Goal: Register for event/course

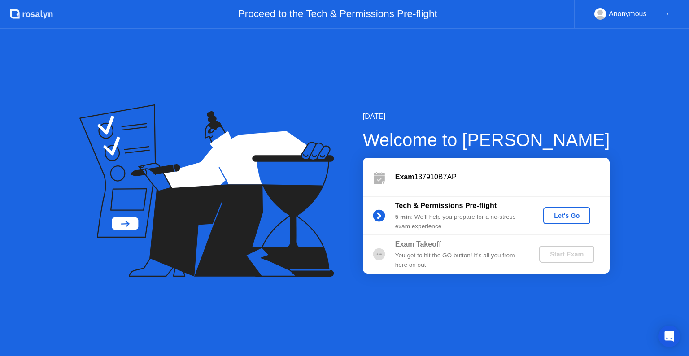
click at [560, 212] on div "Let's Go" at bounding box center [567, 215] width 40 height 7
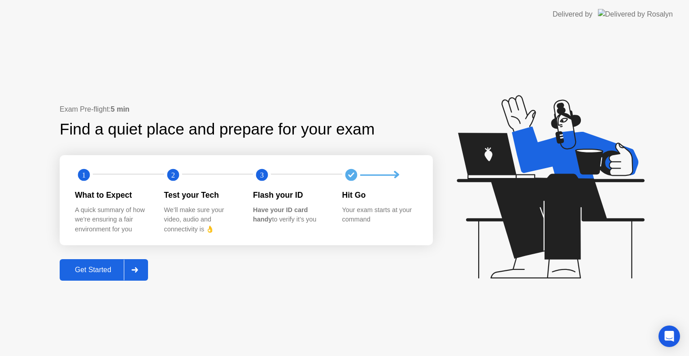
click at [129, 271] on div at bounding box center [135, 270] width 22 height 21
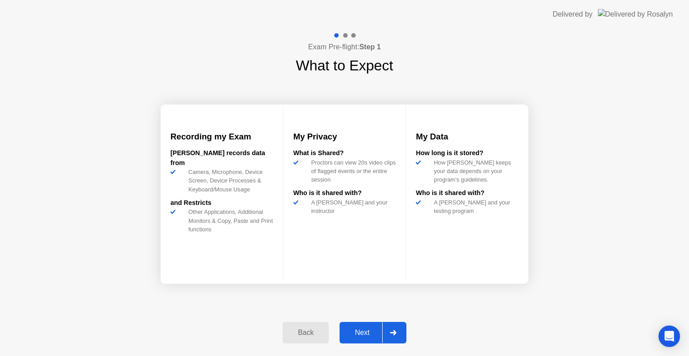
click at [369, 339] on button "Next" at bounding box center [373, 333] width 67 height 22
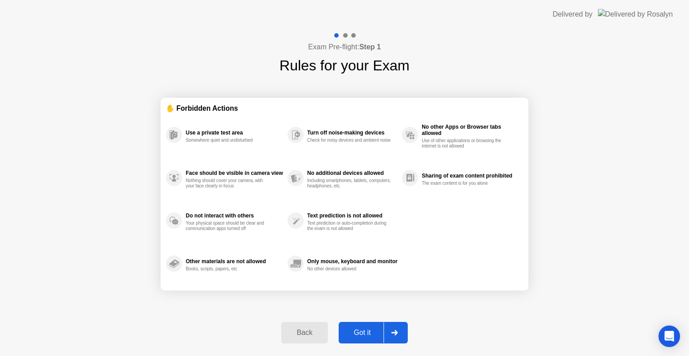
click at [369, 339] on button "Got it" at bounding box center [373, 333] width 69 height 22
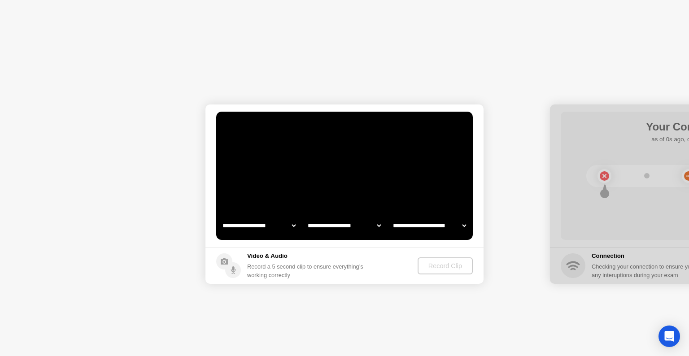
select select "**********"
select select "*******"
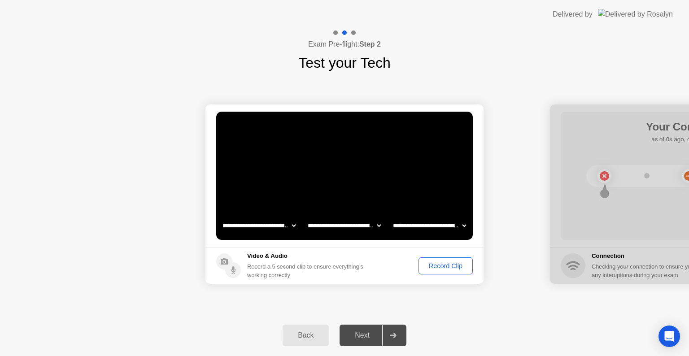
click at [434, 263] on div "Record Clip" at bounding box center [446, 265] width 48 height 7
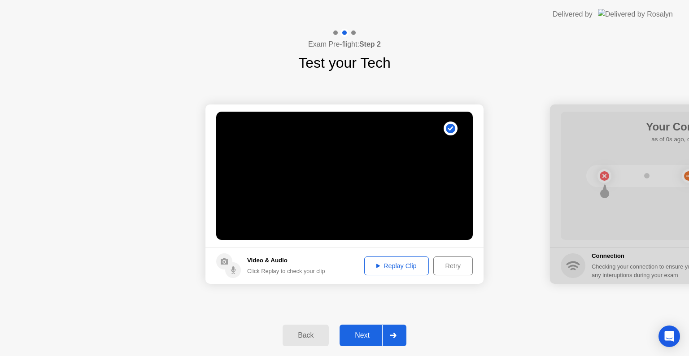
click at [394, 333] on icon at bounding box center [393, 335] width 7 height 5
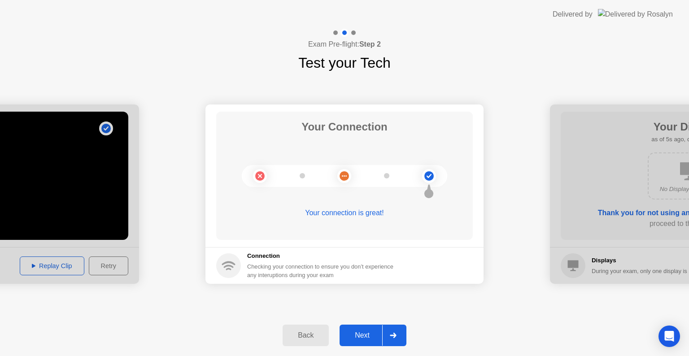
click at [393, 333] on icon at bounding box center [393, 335] width 7 height 5
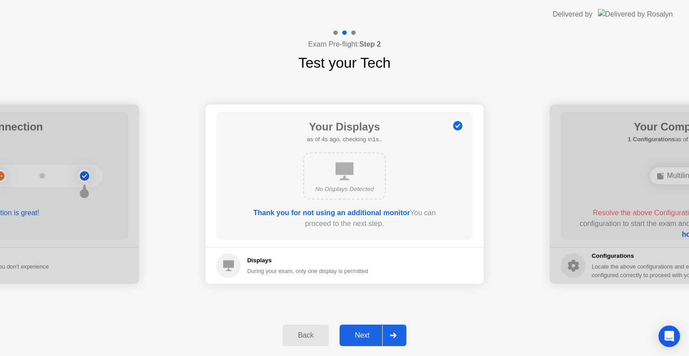
click at [393, 333] on icon at bounding box center [393, 335] width 7 height 5
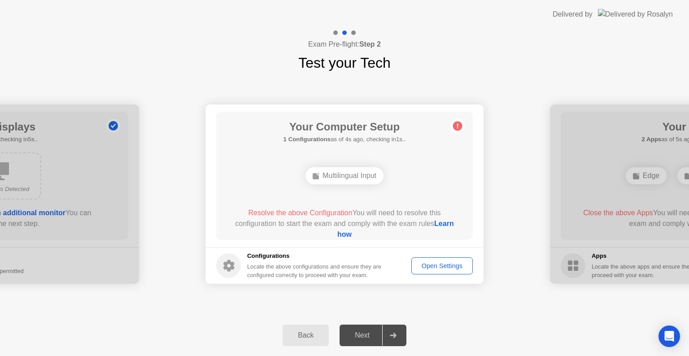
click at [438, 266] on div "Open Settings" at bounding box center [442, 265] width 55 height 7
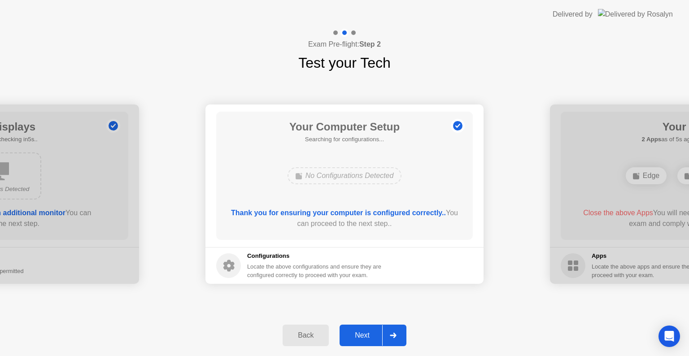
click at [394, 332] on div at bounding box center [393, 335] width 22 height 21
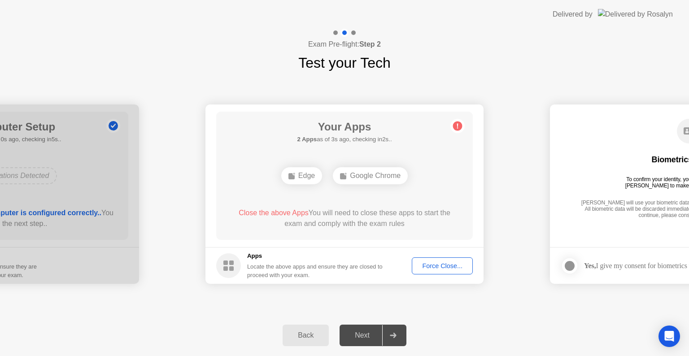
click at [441, 267] on div "Force Close..." at bounding box center [442, 265] width 55 height 7
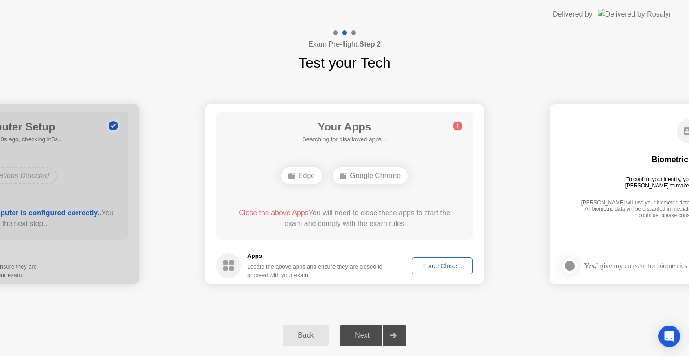
click at [423, 264] on div "Force Close..." at bounding box center [442, 265] width 55 height 7
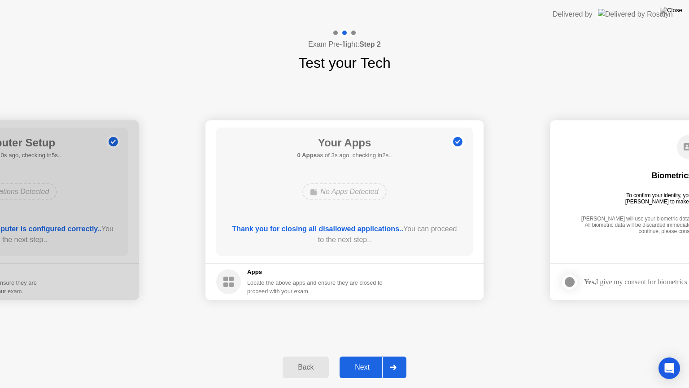
click at [396, 356] on div at bounding box center [393, 367] width 22 height 21
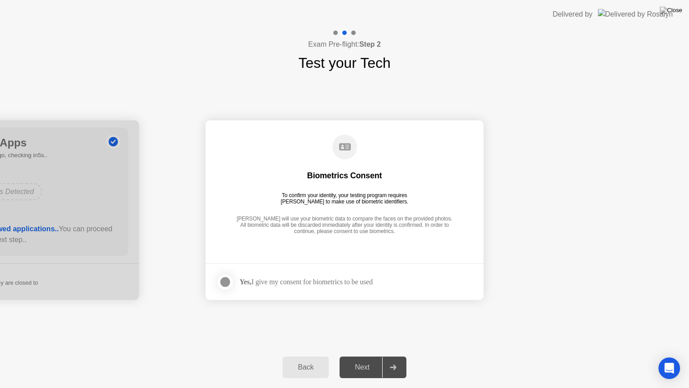
click at [225, 280] on div at bounding box center [225, 281] width 11 height 11
click at [391, 356] on div at bounding box center [393, 367] width 22 height 21
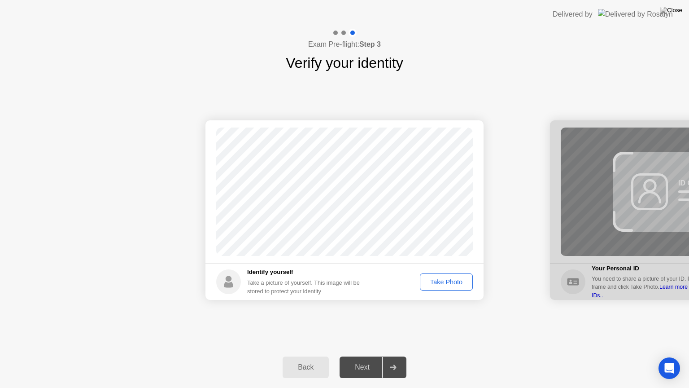
click at [424, 287] on button "Take Photo" at bounding box center [446, 281] width 53 height 17
click at [390, 356] on icon at bounding box center [393, 366] width 7 height 5
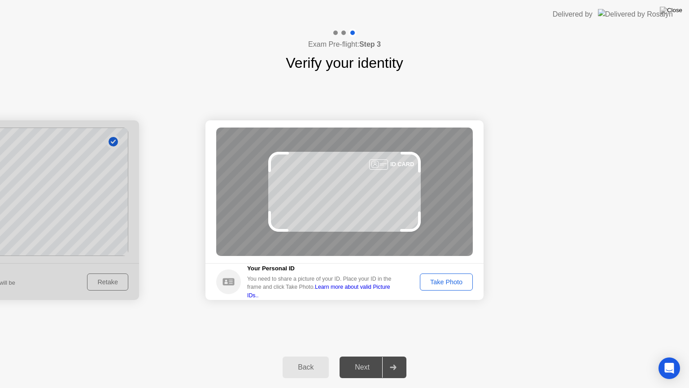
click at [434, 282] on div "Take Photo" at bounding box center [446, 281] width 47 height 7
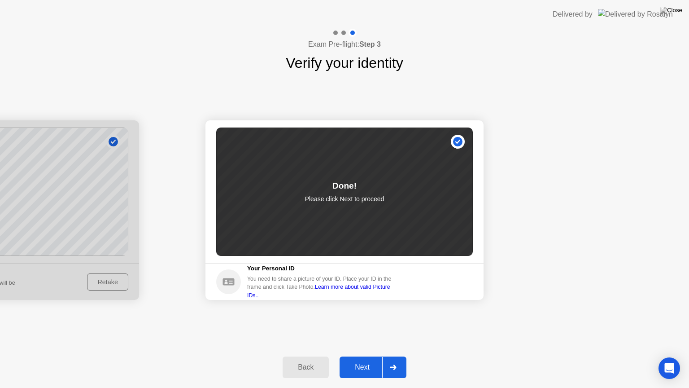
click at [392, 356] on div at bounding box center [393, 367] width 22 height 21
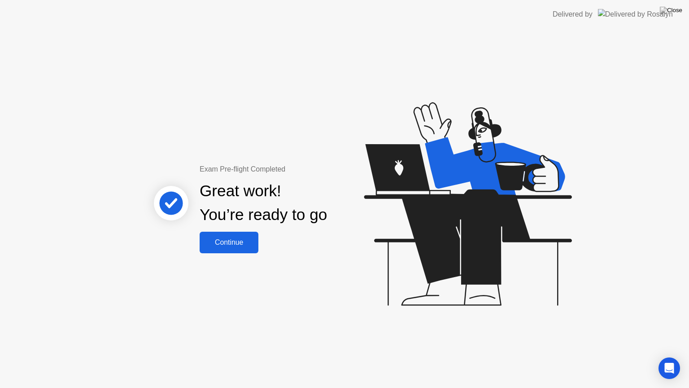
click at [222, 243] on div "Continue" at bounding box center [228, 242] width 53 height 8
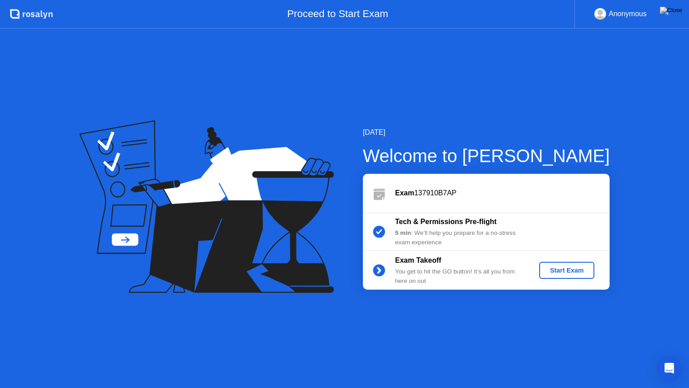
click at [558, 271] on div "Start Exam" at bounding box center [567, 269] width 48 height 7
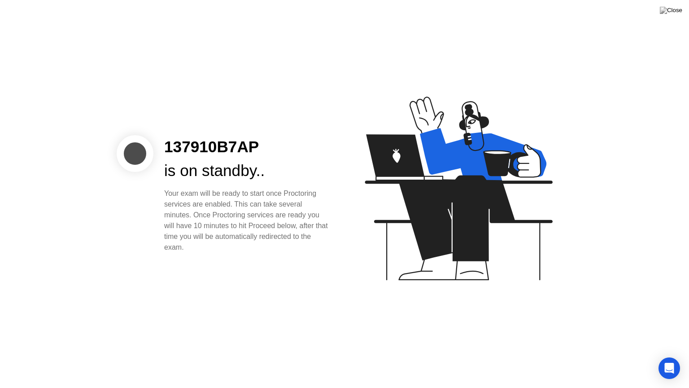
click at [441, 147] on icon at bounding box center [483, 154] width 127 height 52
click at [269, 282] on div "137910B7AP is on standby.. Your exam will be ready to start once Proctoring ser…" at bounding box center [344, 194] width 689 height 388
click at [427, 235] on icon at bounding box center [459, 187] width 188 height 183
click at [320, 250] on div "Your exam will be ready to start once Proctoring services are enabled. This can…" at bounding box center [247, 220] width 166 height 65
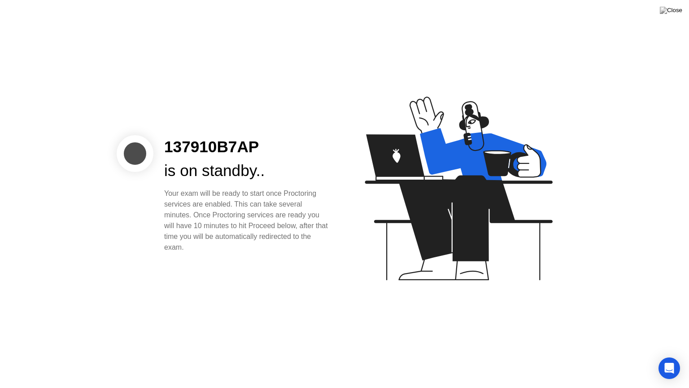
click at [320, 250] on div "Your exam will be ready to start once Proctoring services are enabled. This can…" at bounding box center [247, 220] width 166 height 65
click at [675, 356] on div "Open Intercom Messenger" at bounding box center [670, 368] width 24 height 24
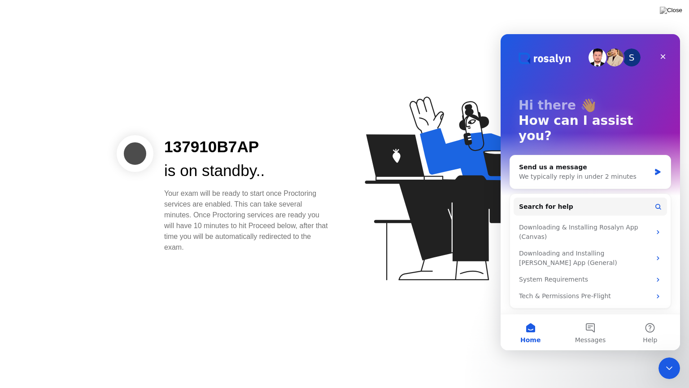
click at [432, 248] on icon at bounding box center [459, 187] width 188 height 183
click at [663, 59] on icon "Close" at bounding box center [663, 56] width 7 height 7
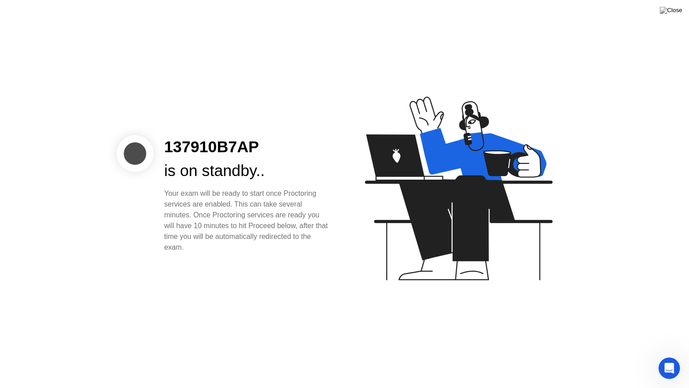
click at [286, 265] on div "137910B7AP is on standby.. Your exam will be ready to start once Proctoring ser…" at bounding box center [344, 194] width 689 height 388
